Goal: Information Seeking & Learning: Compare options

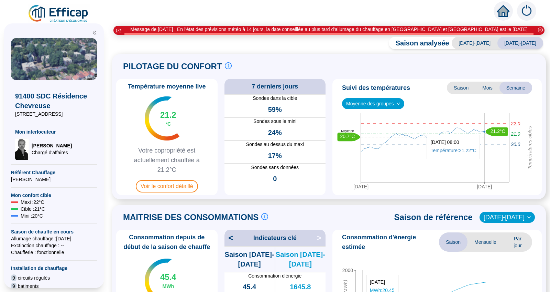
click at [397, 102] on icon "down" at bounding box center [399, 103] width 4 height 4
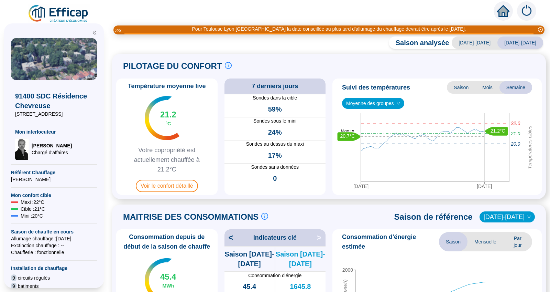
click at [364, 101] on span "Moyenne des groupes" at bounding box center [373, 103] width 54 height 10
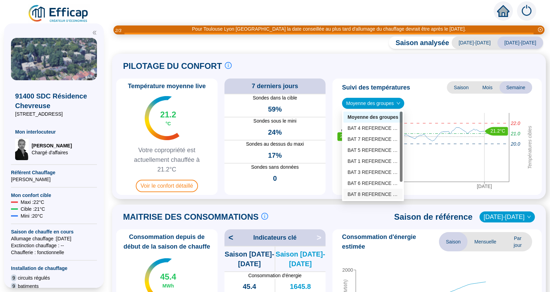
click at [367, 193] on div "BAT 8 REFERENCE (6 sondes)" at bounding box center [373, 194] width 51 height 7
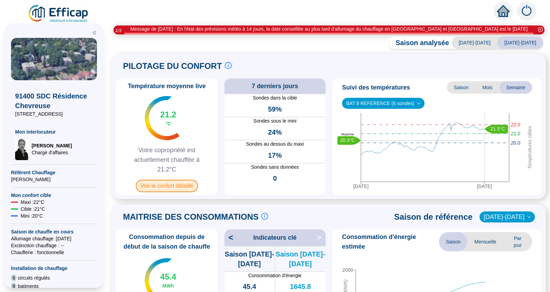
click at [170, 185] on span "Voir le confort détaillé" at bounding box center [167, 186] width 62 height 12
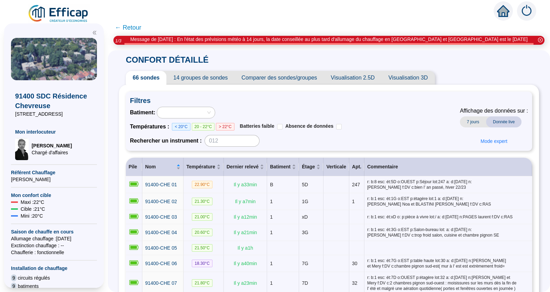
click at [282, 78] on span "Comparer des sondes/groupes" at bounding box center [279, 78] width 89 height 14
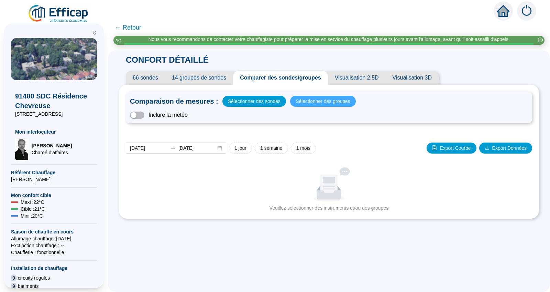
click at [317, 100] on span "Sélectionner des groupes" at bounding box center [323, 101] width 55 height 10
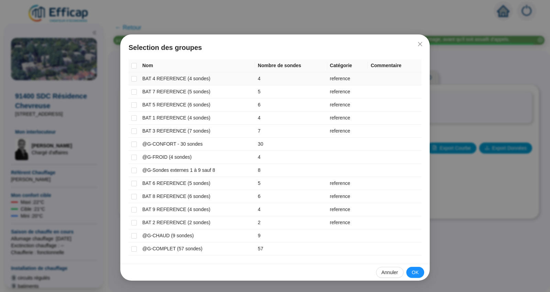
click at [137, 78] on td at bounding box center [134, 78] width 11 height 13
click at [135, 81] on input "checkbox" at bounding box center [134, 79] width 6 height 6
checkbox input "true"
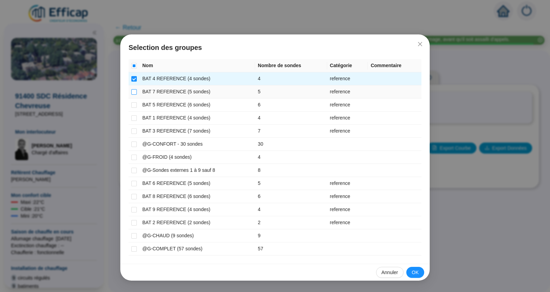
click at [134, 90] on input "checkbox" at bounding box center [134, 92] width 6 height 6
checkbox input "true"
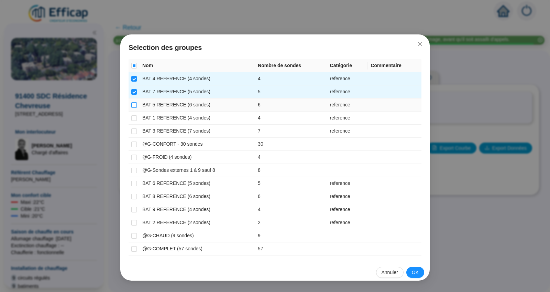
click at [134, 104] on input "checkbox" at bounding box center [134, 105] width 6 height 6
checkbox input "true"
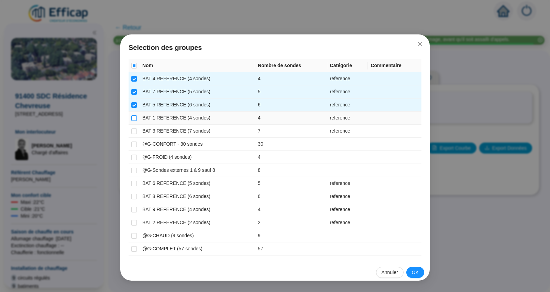
click at [134, 117] on input "checkbox" at bounding box center [134, 118] width 6 height 6
checkbox input "true"
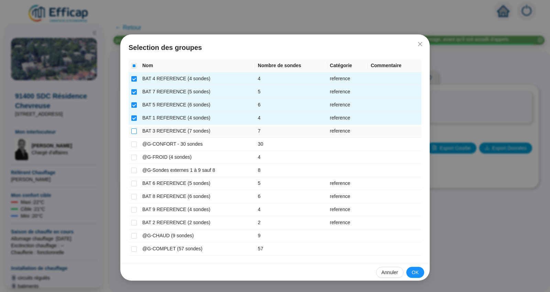
click at [133, 131] on input "checkbox" at bounding box center [134, 131] width 6 height 6
checkbox input "true"
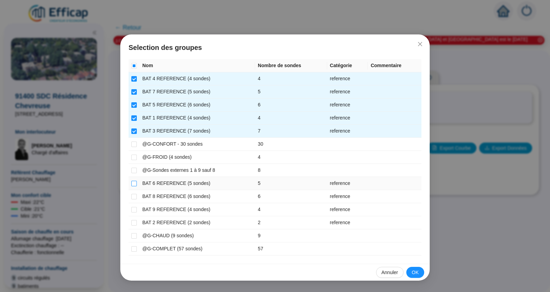
click at [136, 185] on input "checkbox" at bounding box center [134, 184] width 6 height 6
checkbox input "true"
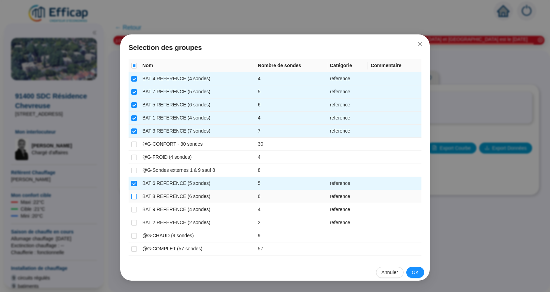
click at [134, 195] on input "checkbox" at bounding box center [134, 197] width 6 height 6
checkbox input "true"
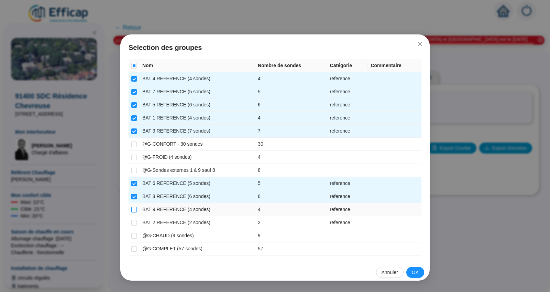
click at [136, 210] on input "checkbox" at bounding box center [134, 210] width 6 height 6
checkbox input "true"
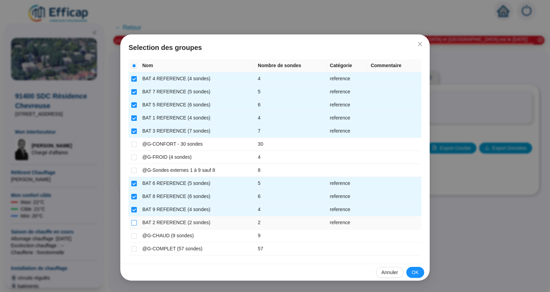
click at [136, 223] on input "checkbox" at bounding box center [134, 223] width 6 height 6
checkbox input "true"
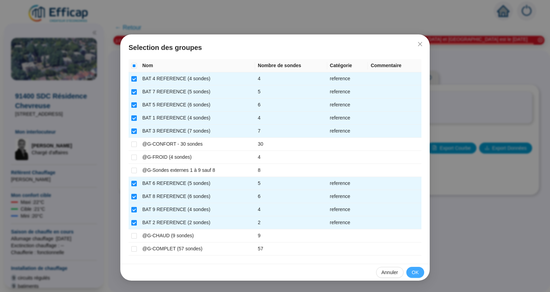
click at [417, 271] on span "OK" at bounding box center [415, 272] width 7 height 7
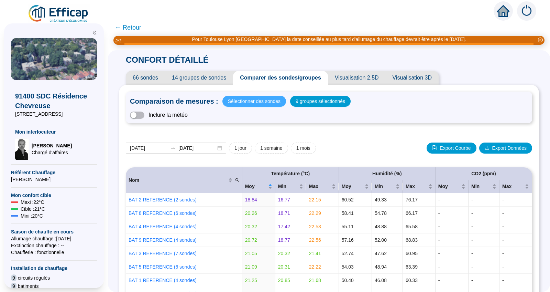
click at [257, 104] on span "Sélectionner des sondes" at bounding box center [254, 101] width 53 height 10
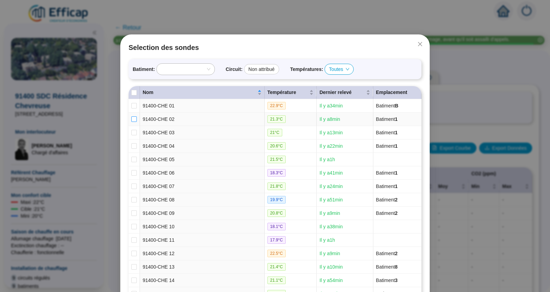
click at [133, 117] on input "checkbox" at bounding box center [134, 119] width 6 height 6
checkbox input "true"
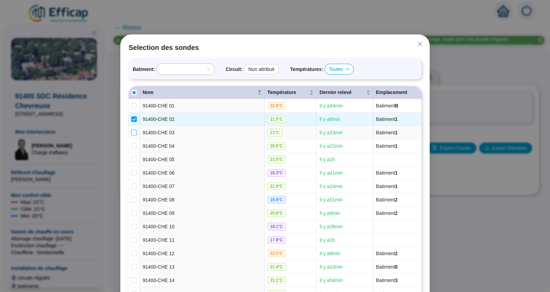
click at [131, 132] on input "checkbox" at bounding box center [134, 133] width 6 height 6
checkbox input "true"
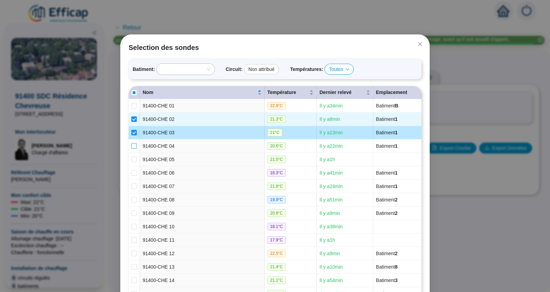
click at [131, 148] on input "checkbox" at bounding box center [134, 146] width 6 height 6
checkbox input "true"
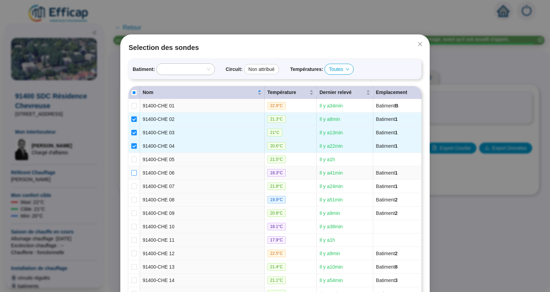
click at [131, 173] on input "checkbox" at bounding box center [134, 173] width 6 height 6
checkbox input "true"
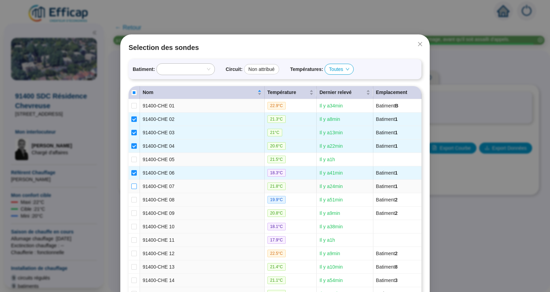
click at [131, 187] on input "checkbox" at bounding box center [134, 186] width 6 height 6
checkbox input "true"
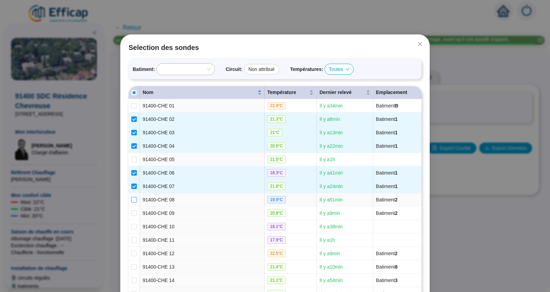
click at [131, 198] on input "checkbox" at bounding box center [134, 200] width 6 height 6
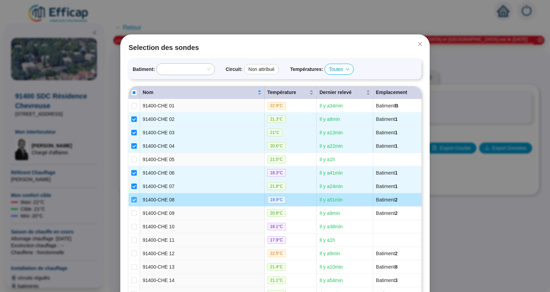
click at [131, 198] on input "checkbox" at bounding box center [134, 200] width 6 height 6
checkbox input "false"
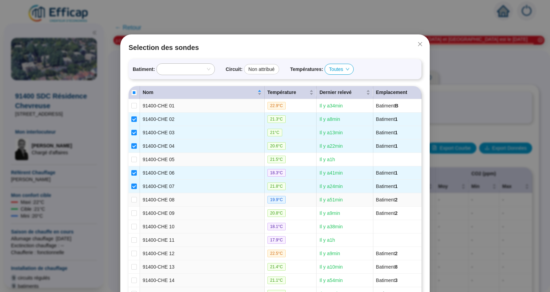
click at [134, 198] on td at bounding box center [134, 199] width 11 height 13
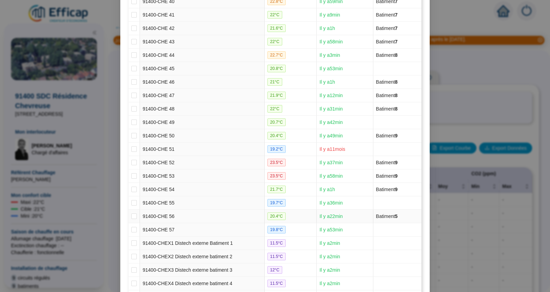
scroll to position [726, 0]
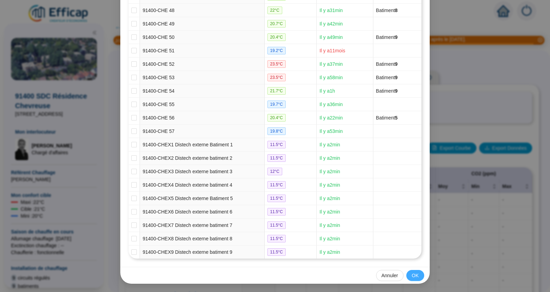
click at [414, 276] on span "OK" at bounding box center [415, 275] width 7 height 7
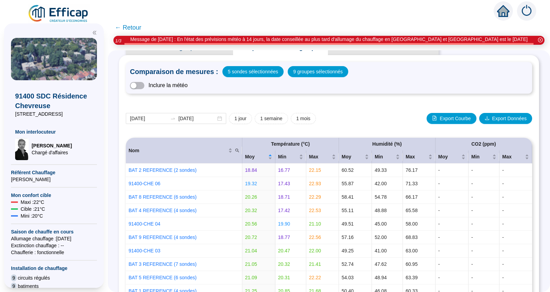
scroll to position [0, 0]
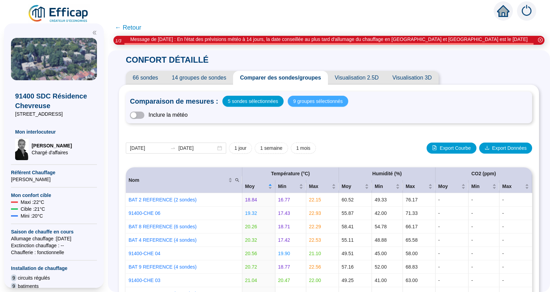
click at [313, 99] on span "9 groupes sélectionnés" at bounding box center [318, 101] width 50 height 10
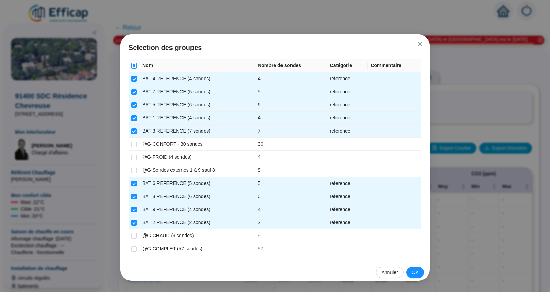
click at [134, 66] on input "Select all" at bounding box center [134, 66] width 6 height 6
checkbox input "true"
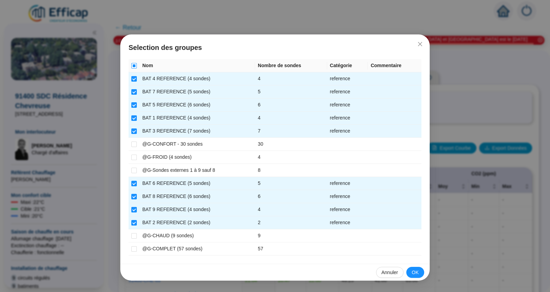
checkbox input "true"
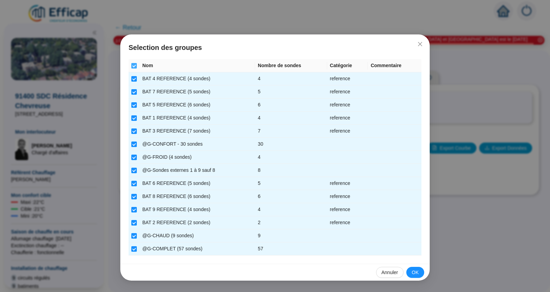
click at [134, 66] on input "Select all" at bounding box center [134, 66] width 6 height 6
checkbox input "false"
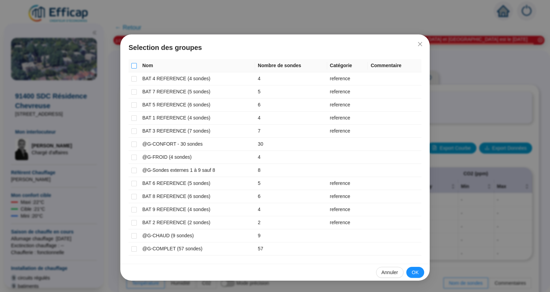
checkbox input "false"
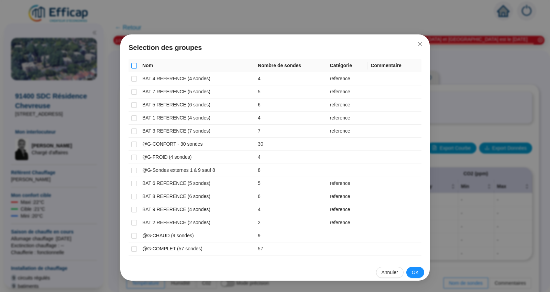
checkbox input "false"
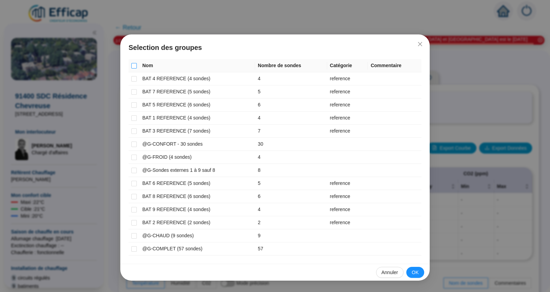
checkbox input "false"
click at [419, 270] on span "OK" at bounding box center [415, 272] width 7 height 7
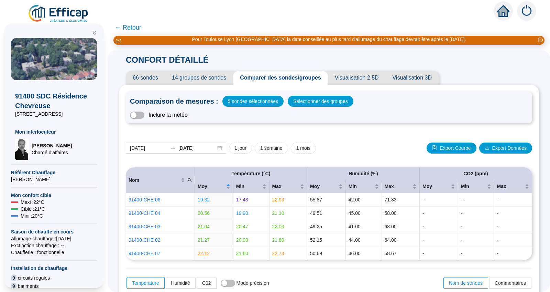
click at [136, 30] on span "← Retour" at bounding box center [128, 28] width 26 height 10
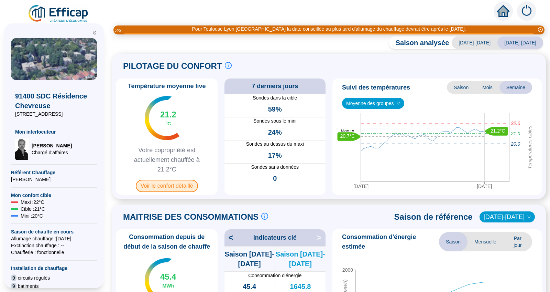
click at [184, 187] on span "Voir le confort détaillé" at bounding box center [167, 186] width 62 height 12
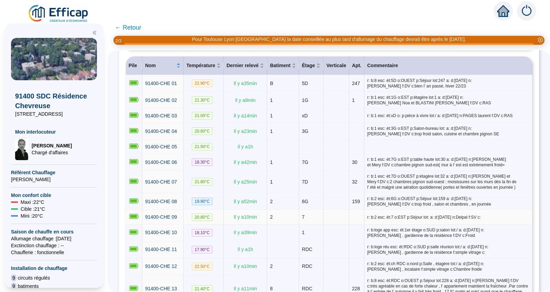
scroll to position [130, 0]
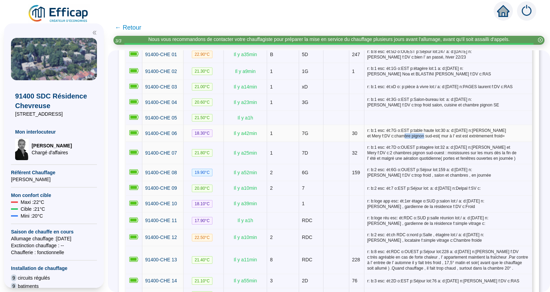
drag, startPoint x: 392, startPoint y: 136, endPoint x: 425, endPoint y: 136, distance: 33.0
click at [418, 136] on span "r: b:1 esc: ét:7G o:EST p:table haute lot:30 a: d:[DATE] n:[PERSON_NAME] et Mer…" at bounding box center [448, 133] width 162 height 11
click at [425, 136] on span "r: b:1 esc: ét:7G o:EST p:table haute lot:30 a: d:[DATE] n:[PERSON_NAME] et Mer…" at bounding box center [448, 133] width 162 height 11
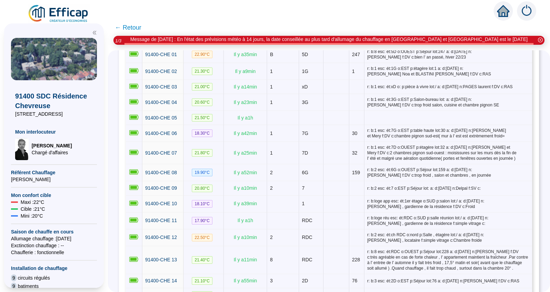
click at [139, 26] on span "← Retour" at bounding box center [128, 28] width 26 height 10
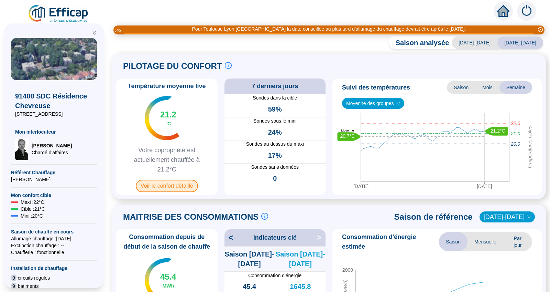
click at [179, 189] on span "Voir le confort détaillé" at bounding box center [167, 186] width 62 height 12
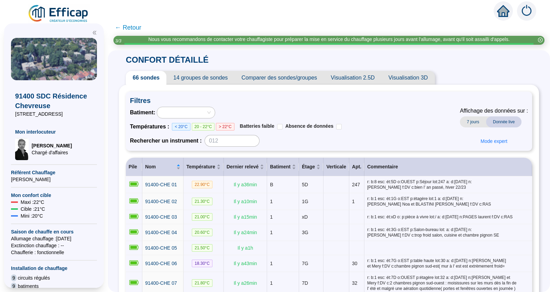
click at [266, 77] on span "Comparer des sondes/groupes" at bounding box center [279, 78] width 89 height 14
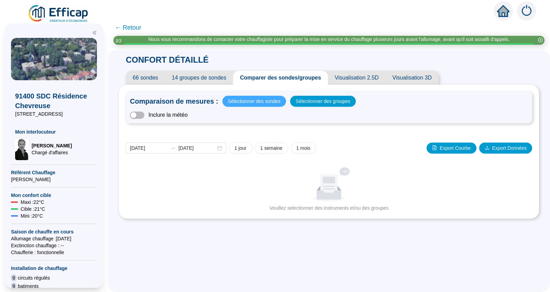
click at [252, 100] on span "Sélectionner des sondes" at bounding box center [254, 101] width 53 height 10
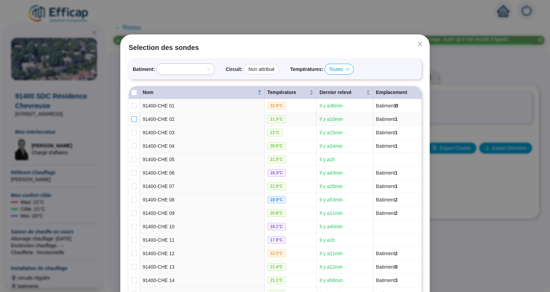
click at [131, 119] on input "checkbox" at bounding box center [134, 119] width 6 height 6
checkbox input "true"
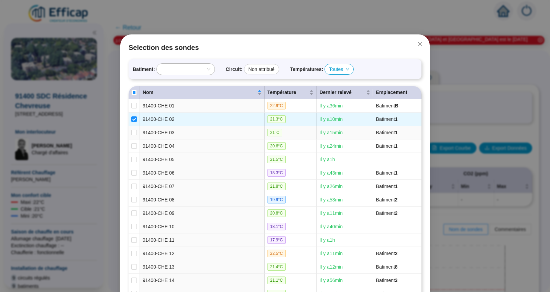
click at [131, 137] on td at bounding box center [134, 132] width 11 height 13
click at [132, 131] on input "checkbox" at bounding box center [134, 133] width 6 height 6
checkbox input "true"
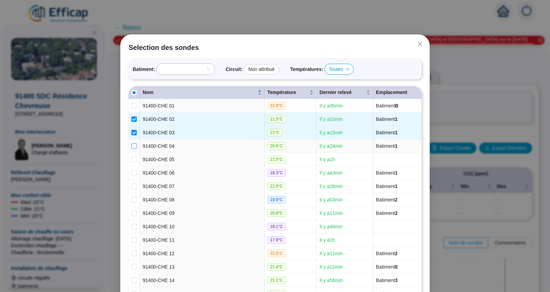
click at [131, 148] on input "checkbox" at bounding box center [134, 146] width 6 height 6
checkbox input "true"
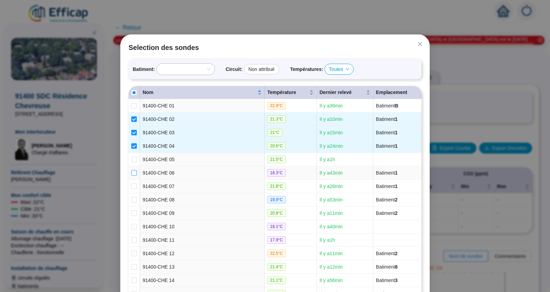
click at [134, 175] on input "checkbox" at bounding box center [134, 173] width 6 height 6
checkbox input "true"
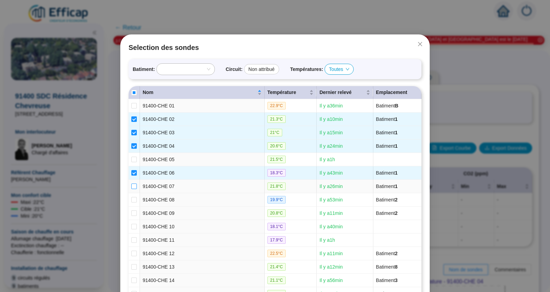
click at [133, 185] on input "checkbox" at bounding box center [134, 186] width 6 height 6
checkbox input "true"
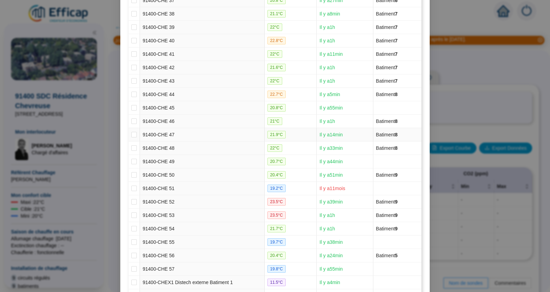
scroll to position [726, 0]
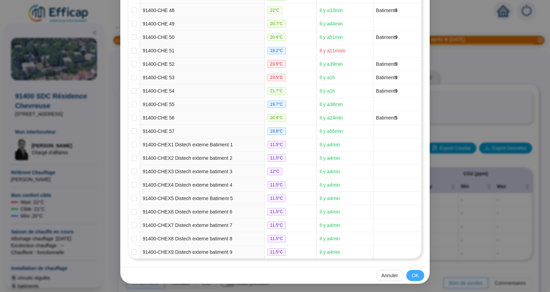
click at [413, 273] on span "OK" at bounding box center [415, 275] width 7 height 7
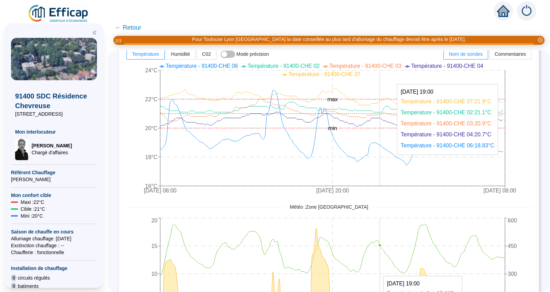
scroll to position [217, 0]
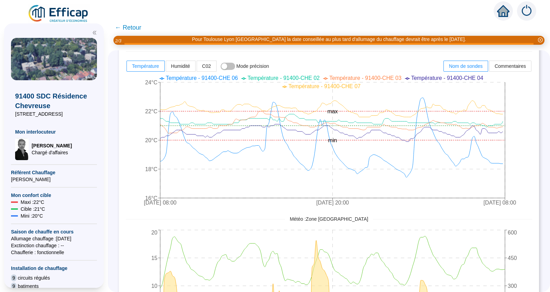
click at [131, 25] on span "← Retour" at bounding box center [128, 28] width 26 height 10
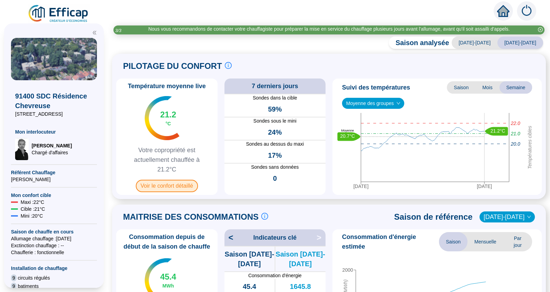
click at [179, 185] on span "Voir le confort détaillé" at bounding box center [167, 186] width 62 height 12
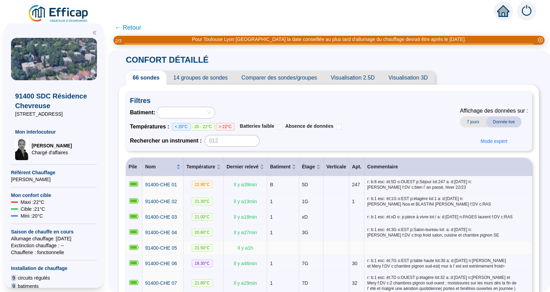
scroll to position [43, 0]
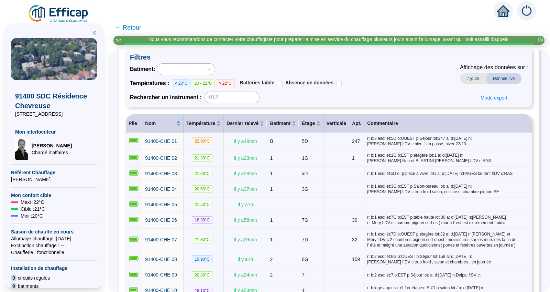
click at [429, 78] on div "Batiment : Températures : < 20°C 20 - 22°C > 22°C Batteries faible Absence de d…" at bounding box center [329, 83] width 398 height 40
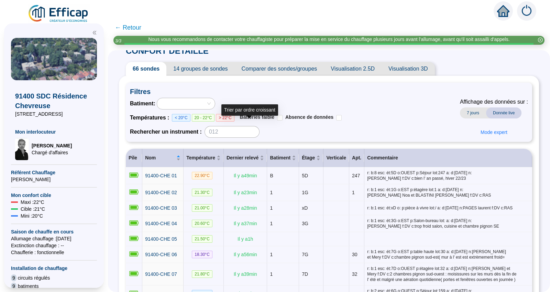
scroll to position [0, 0]
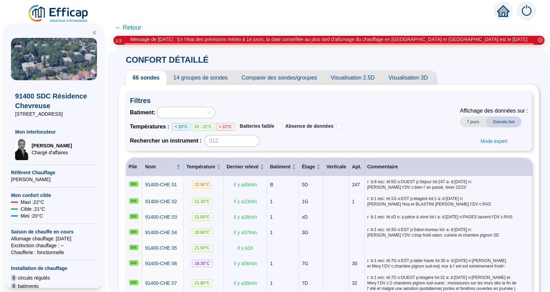
click at [277, 78] on span "Comparer des sondes/groupes" at bounding box center [279, 78] width 89 height 14
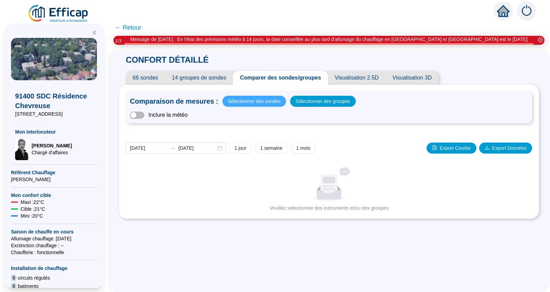
click at [253, 101] on span "Sélectionner des sondes" at bounding box center [254, 101] width 53 height 10
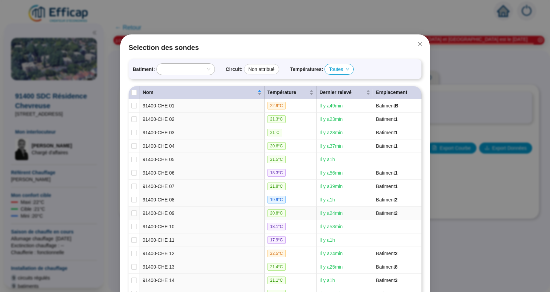
scroll to position [78, 0]
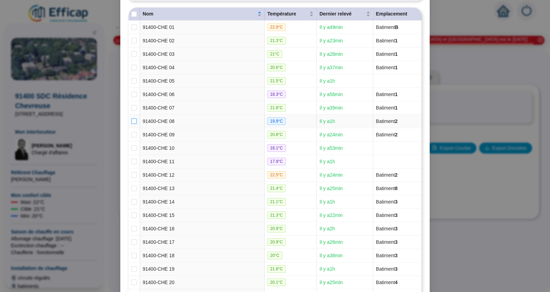
click at [132, 122] on input "checkbox" at bounding box center [134, 121] width 6 height 6
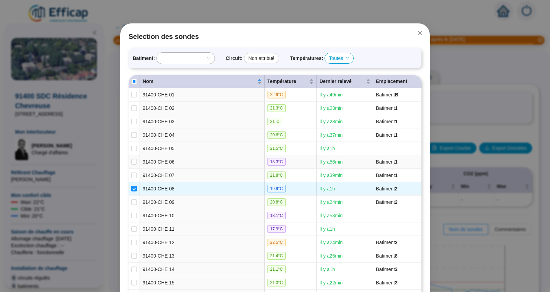
scroll to position [0, 0]
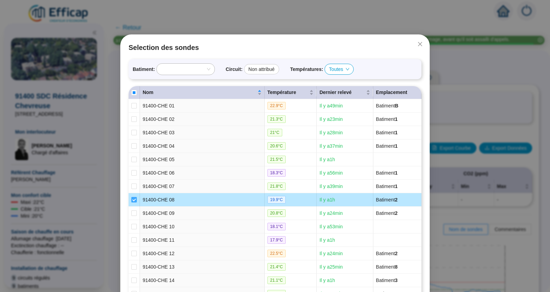
click at [131, 200] on input "checkbox" at bounding box center [134, 200] width 6 height 6
checkbox input "false"
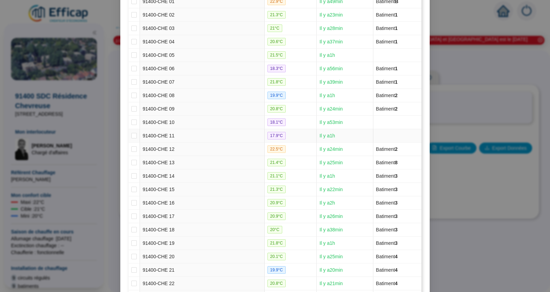
scroll to position [118, 0]
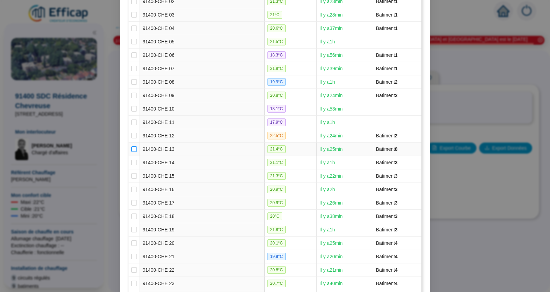
click at [133, 150] on input "checkbox" at bounding box center [134, 149] width 6 height 6
checkbox input "true"
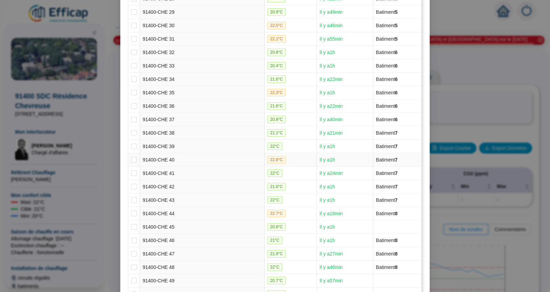
scroll to position [470, 0]
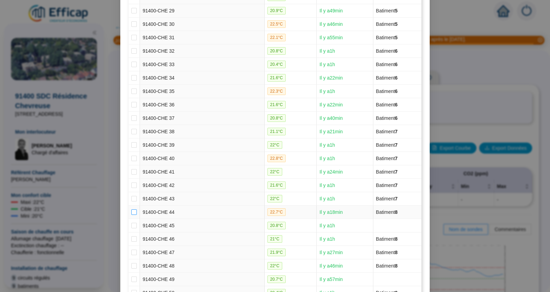
click at [131, 212] on input "checkbox" at bounding box center [134, 212] width 6 height 6
checkbox input "true"
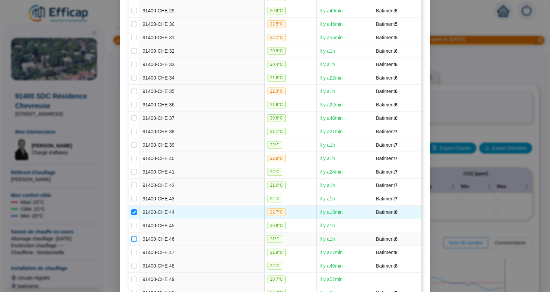
click at [131, 241] on input "checkbox" at bounding box center [134, 239] width 6 height 6
checkbox input "true"
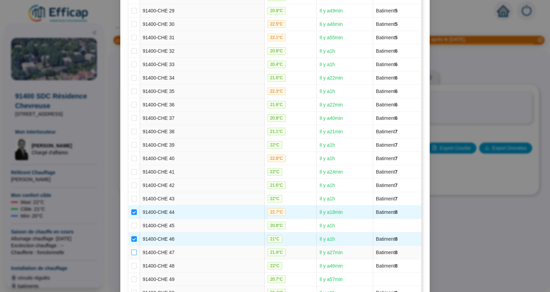
click at [131, 251] on input "checkbox" at bounding box center [134, 252] width 6 height 6
checkbox input "true"
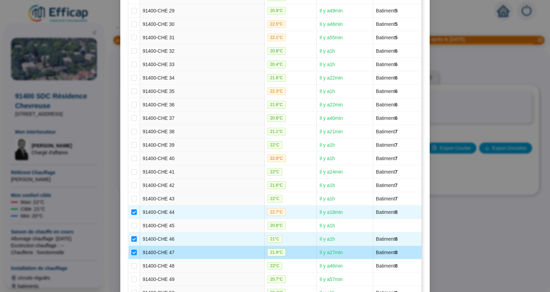
click at [134, 265] on td at bounding box center [134, 265] width 11 height 13
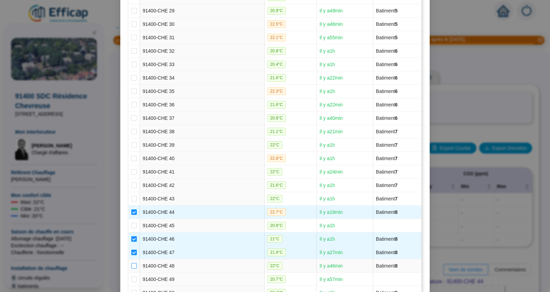
click at [133, 266] on input "checkbox" at bounding box center [134, 266] width 6 height 6
checkbox input "true"
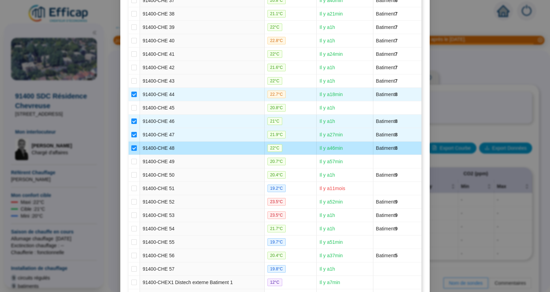
scroll to position [726, 0]
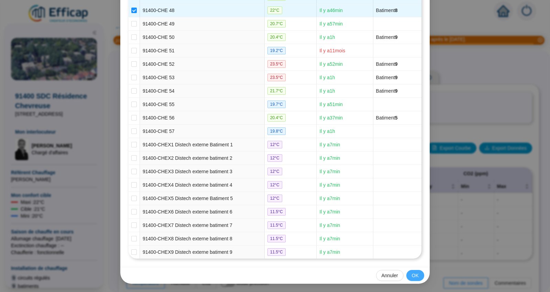
click at [419, 273] on button "OK" at bounding box center [416, 275] width 18 height 11
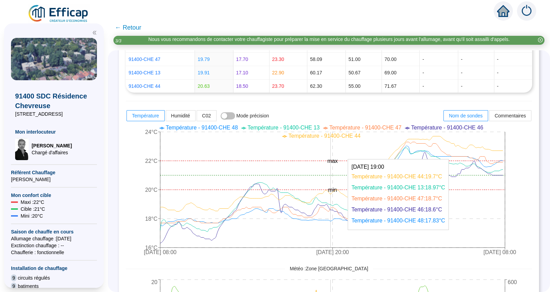
scroll to position [173, 0]
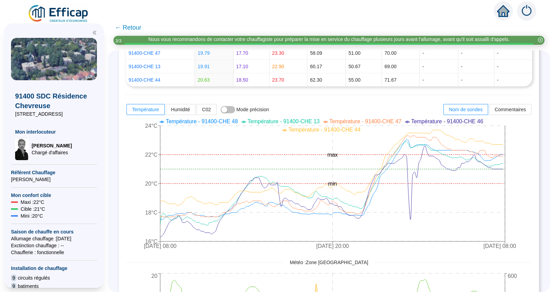
click at [133, 25] on span "← Retour" at bounding box center [128, 28] width 26 height 10
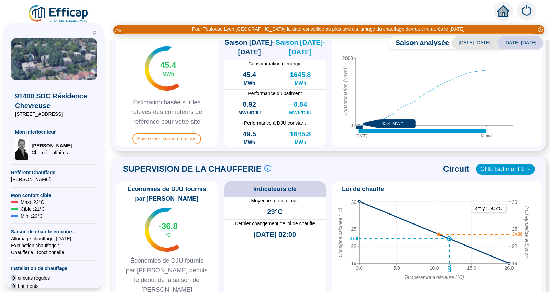
scroll to position [260, 0]
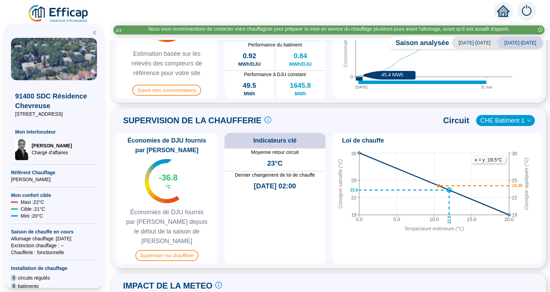
click at [516, 119] on span "CHE Batiment 1" at bounding box center [505, 120] width 51 height 10
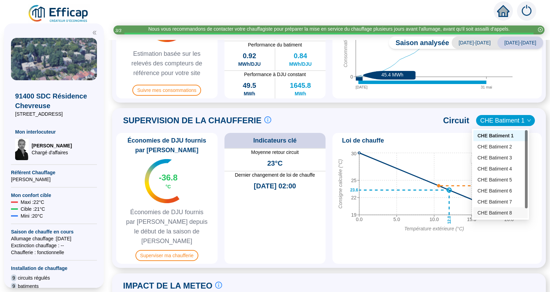
click at [494, 212] on div "CHE Batiment 8" at bounding box center [501, 212] width 46 height 7
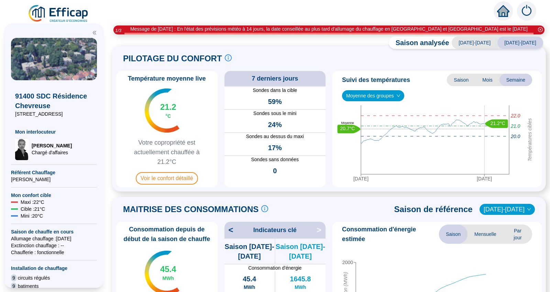
scroll to position [0, 0]
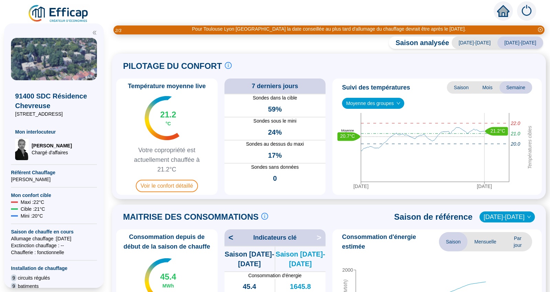
click at [528, 11] on img at bounding box center [526, 10] width 19 height 19
